Goal: Task Accomplishment & Management: Manage account settings

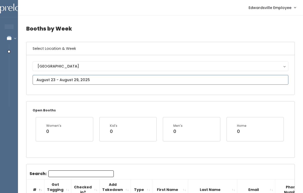
click at [115, 80] on input "text" at bounding box center [161, 80] width 256 height 10
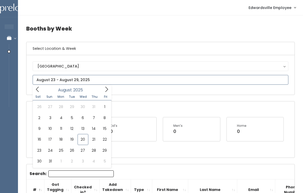
type input "August 9 to August 15"
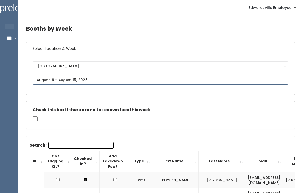
click at [112, 77] on input "text" at bounding box center [161, 80] width 256 height 10
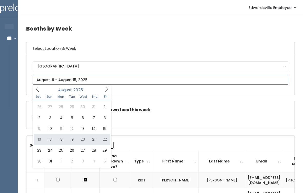
type input "August 16 to August 22"
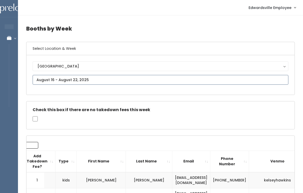
click at [130, 81] on input "text" at bounding box center [161, 80] width 256 height 10
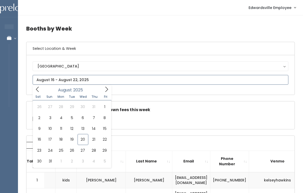
click at [106, 92] on icon at bounding box center [107, 90] width 6 height 6
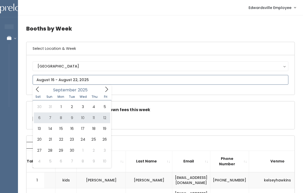
type input "September 6 to September 12"
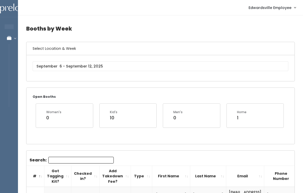
click at [96, 160] on input "Search:" at bounding box center [81, 160] width 66 height 7
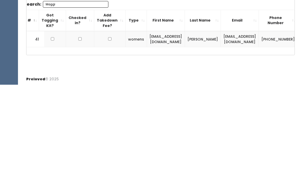
scroll to position [0, 6]
type input "Maggi"
click at [51, 146] on input "checkbox" at bounding box center [52, 147] width 3 height 3
checkbox input "true"
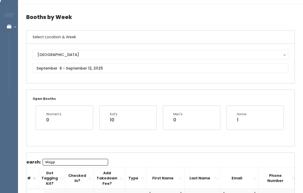
scroll to position [0, 0]
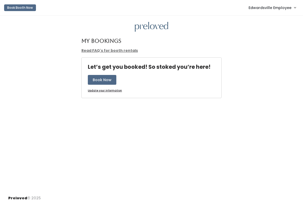
click at [286, 9] on span "Edwardsville Employee" at bounding box center [270, 8] width 43 height 6
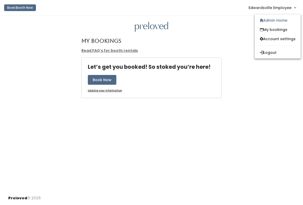
click at [277, 20] on link "Admin Home" at bounding box center [278, 20] width 46 height 9
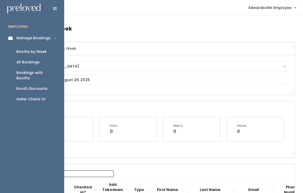
click at [43, 61] on link "All Bookings" at bounding box center [32, 62] width 64 height 11
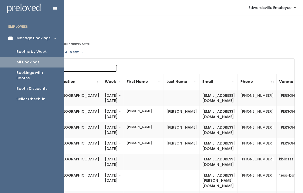
click at [43, 68] on link "Bookings with Booths" at bounding box center [32, 76] width 64 height 16
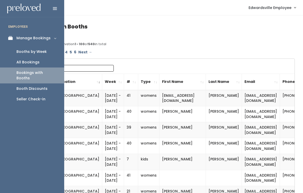
click at [33, 62] on div "All Bookings" at bounding box center [27, 62] width 23 height 5
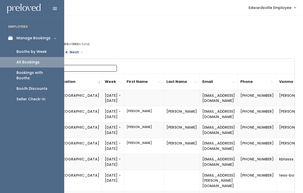
click at [40, 51] on div "Booths by Week" at bounding box center [31, 51] width 30 height 5
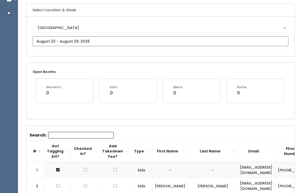
click at [144, 38] on input "text" at bounding box center [161, 42] width 256 height 10
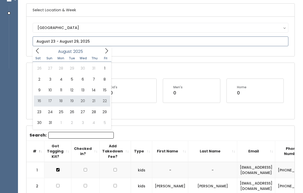
type input "[DATE] to [DATE]"
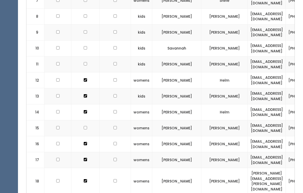
scroll to position [276, 0]
